Goal: Task Accomplishment & Management: Manage account settings

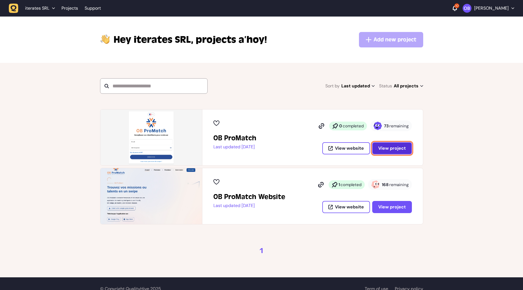
drag, startPoint x: 395, startPoint y: 148, endPoint x: 392, endPoint y: 149, distance: 3.1
click at [395, 148] on span "View project" at bounding box center [392, 148] width 28 height 4
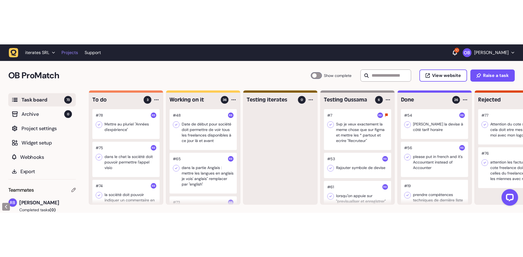
scroll to position [0, 0]
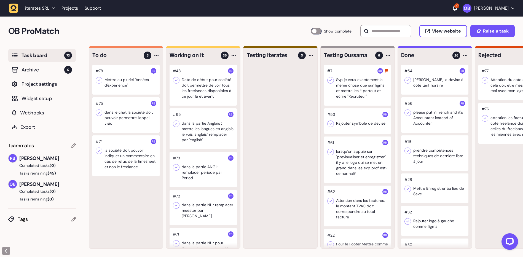
click at [133, 80] on div at bounding box center [125, 80] width 67 height 30
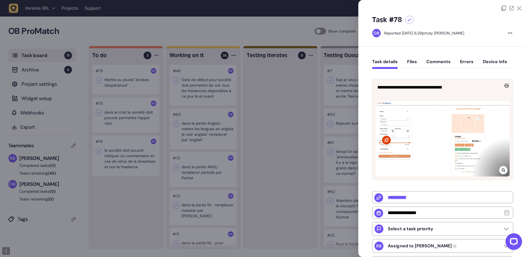
click at [133, 195] on div at bounding box center [263, 128] width 527 height 257
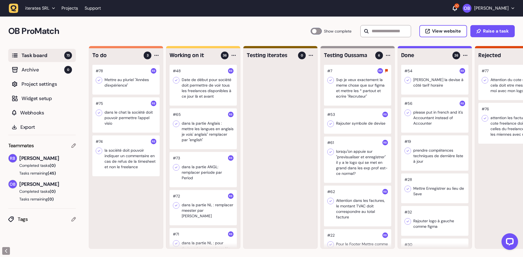
click at [132, 82] on div at bounding box center [125, 80] width 67 height 30
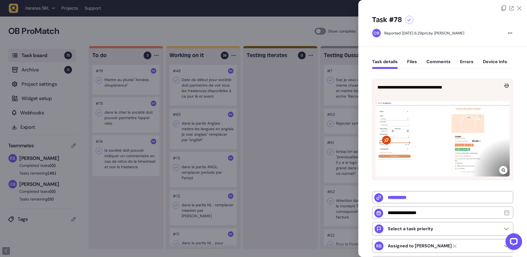
drag, startPoint x: 122, startPoint y: 197, endPoint x: 119, endPoint y: 113, distance: 84.1
click at [121, 197] on div at bounding box center [263, 128] width 527 height 257
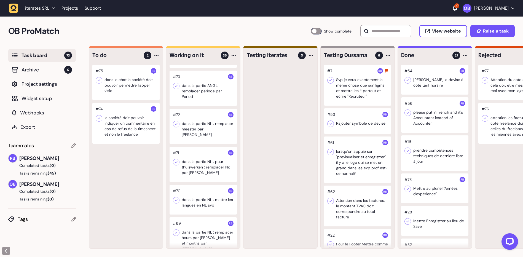
scroll to position [83, 0]
click at [196, 96] on div at bounding box center [202, 86] width 67 height 35
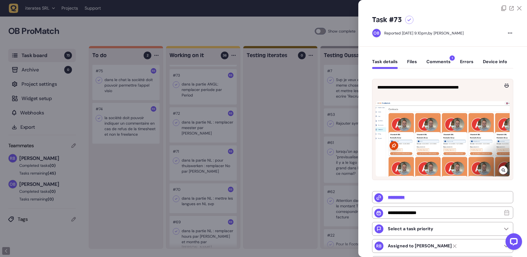
click at [282, 164] on div at bounding box center [263, 128] width 527 height 257
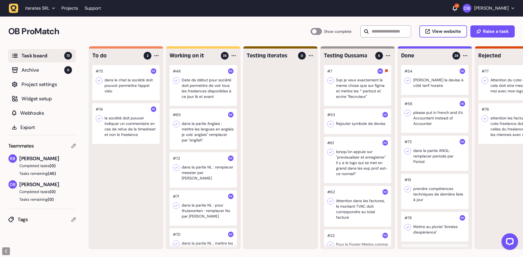
scroll to position [55, 0]
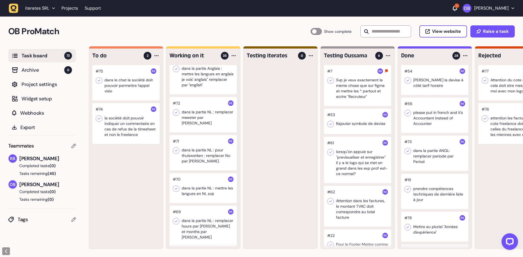
click at [201, 77] on div at bounding box center [202, 73] width 67 height 41
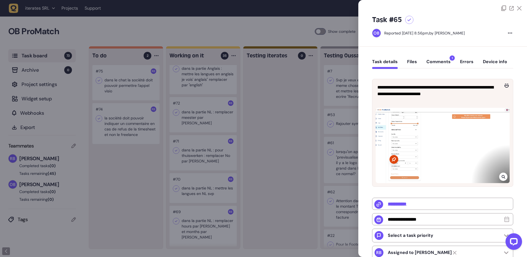
drag, startPoint x: 122, startPoint y: 169, endPoint x: 125, endPoint y: 166, distance: 4.3
click at [121, 169] on div at bounding box center [263, 128] width 527 height 257
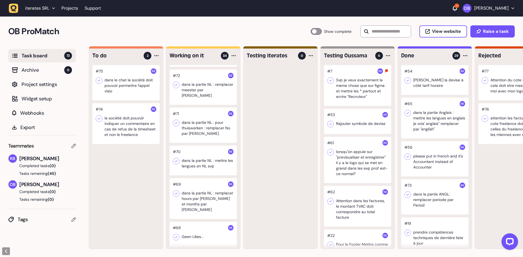
scroll to position [12, 0]
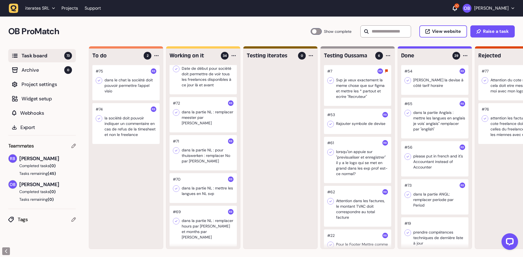
click at [195, 122] on div at bounding box center [202, 114] width 67 height 35
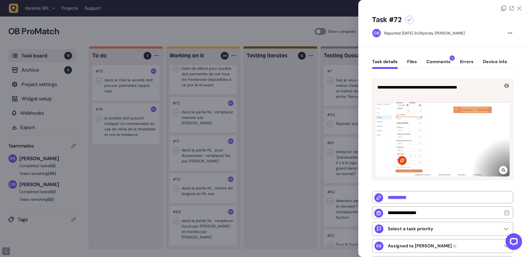
click at [250, 141] on div at bounding box center [263, 128] width 527 height 257
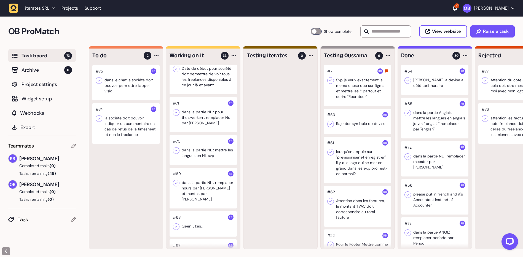
click at [204, 116] on div at bounding box center [202, 114] width 67 height 35
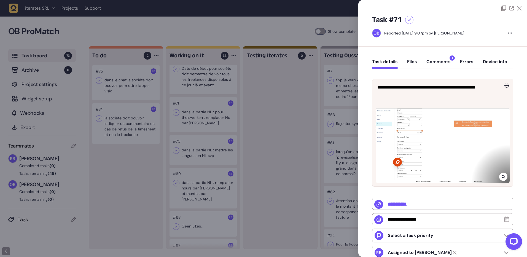
click at [268, 116] on div at bounding box center [263, 128] width 527 height 257
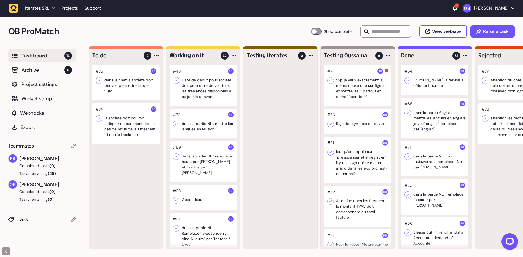
click at [209, 133] on div at bounding box center [202, 124] width 67 height 30
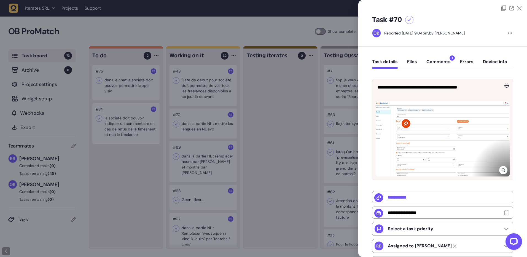
click at [277, 108] on div at bounding box center [263, 128] width 527 height 257
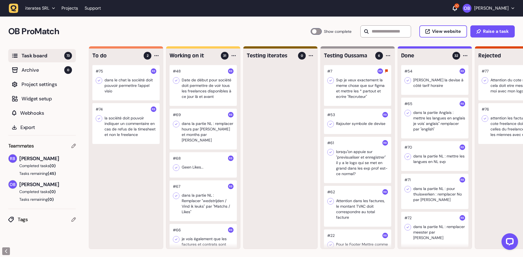
click at [206, 134] on div at bounding box center [202, 129] width 67 height 41
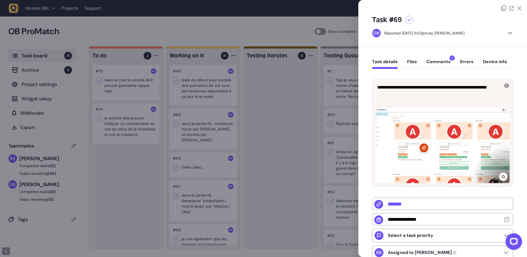
click at [281, 137] on div at bounding box center [263, 128] width 527 height 257
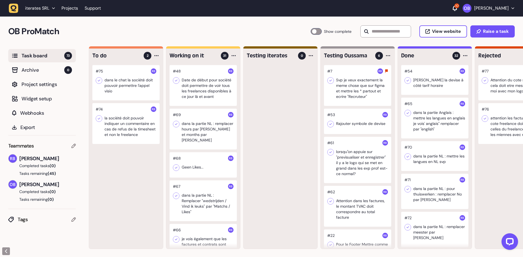
click at [215, 131] on div at bounding box center [202, 129] width 67 height 41
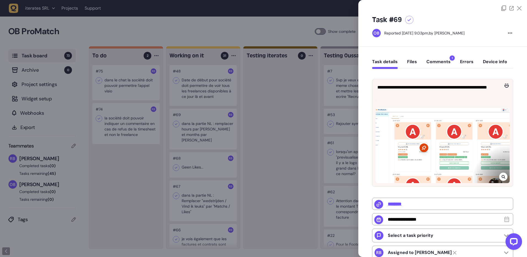
click at [255, 127] on div at bounding box center [263, 128] width 527 height 257
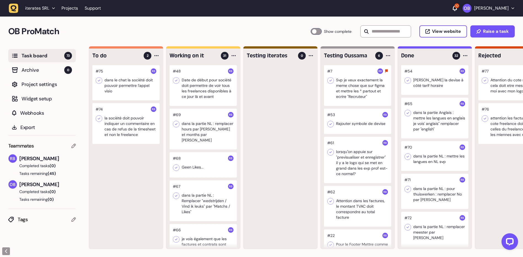
click at [209, 155] on div at bounding box center [202, 164] width 67 height 25
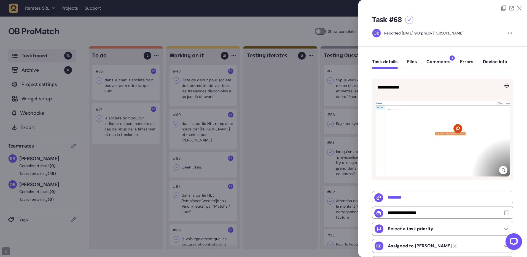
click at [499, 168] on div at bounding box center [503, 170] width 8 height 8
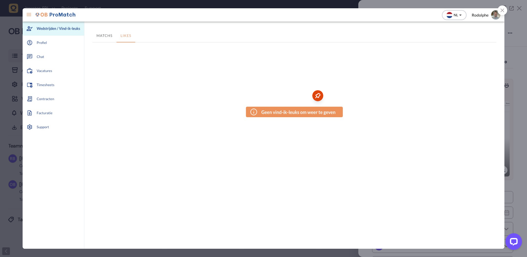
click at [501, 10] on icon at bounding box center [502, 11] width 4 height 4
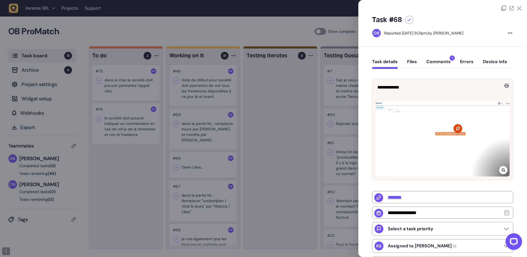
click at [276, 135] on div at bounding box center [263, 128] width 527 height 257
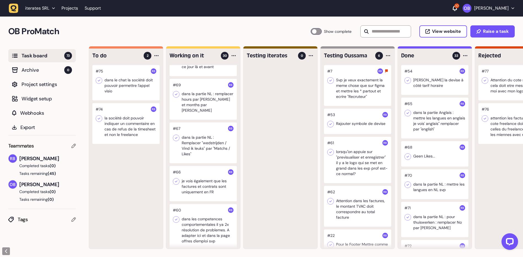
scroll to position [55, 0]
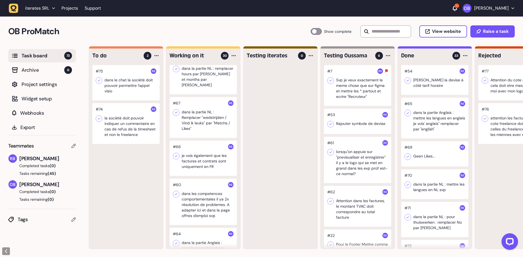
click at [201, 119] on div at bounding box center [202, 117] width 67 height 41
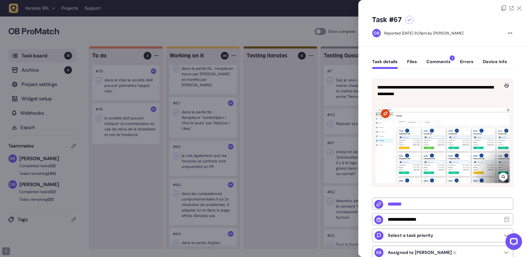
click at [502, 176] on icon at bounding box center [504, 176] width 4 height 4
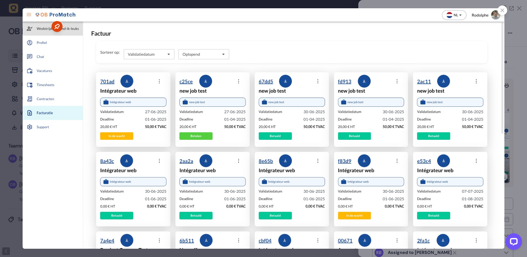
click at [1, 91] on div at bounding box center [263, 128] width 527 height 257
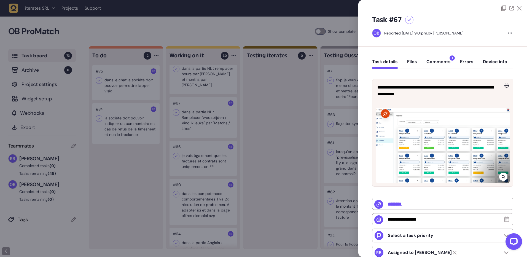
click at [287, 143] on div at bounding box center [263, 128] width 527 height 257
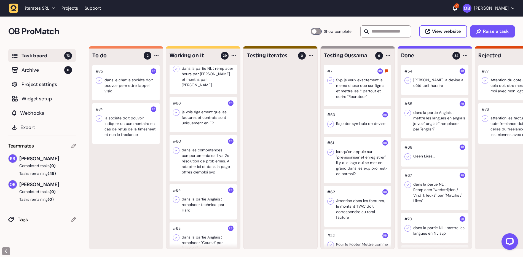
click at [202, 112] on div at bounding box center [202, 114] width 67 height 35
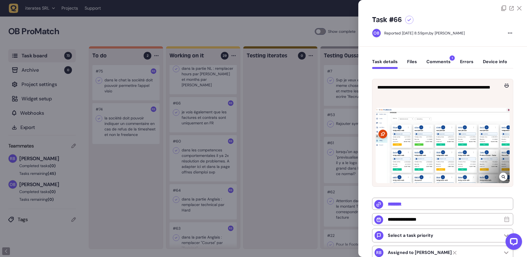
click at [261, 122] on div at bounding box center [263, 128] width 527 height 257
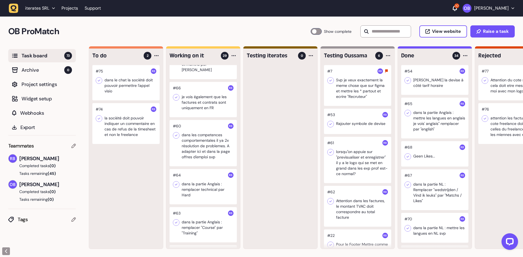
scroll to position [83, 0]
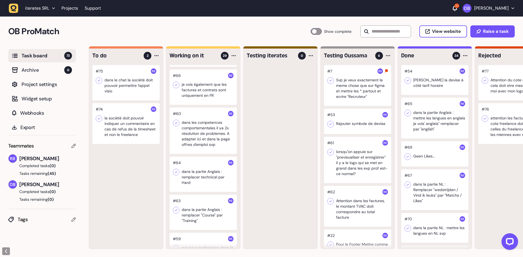
click at [214, 130] on div at bounding box center [202, 130] width 67 height 46
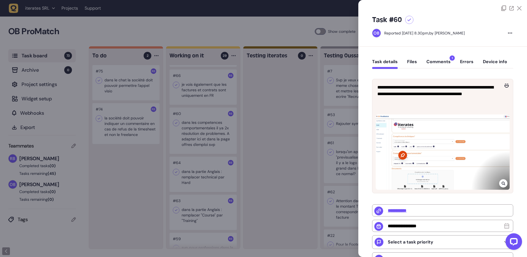
click at [252, 148] on div at bounding box center [263, 128] width 527 height 257
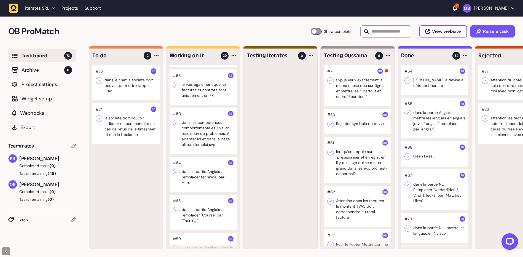
click at [218, 135] on div at bounding box center [202, 130] width 67 height 46
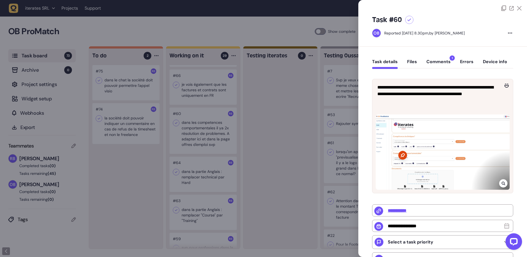
click at [281, 100] on div at bounding box center [263, 128] width 527 height 257
